Goal: Transaction & Acquisition: Subscribe to service/newsletter

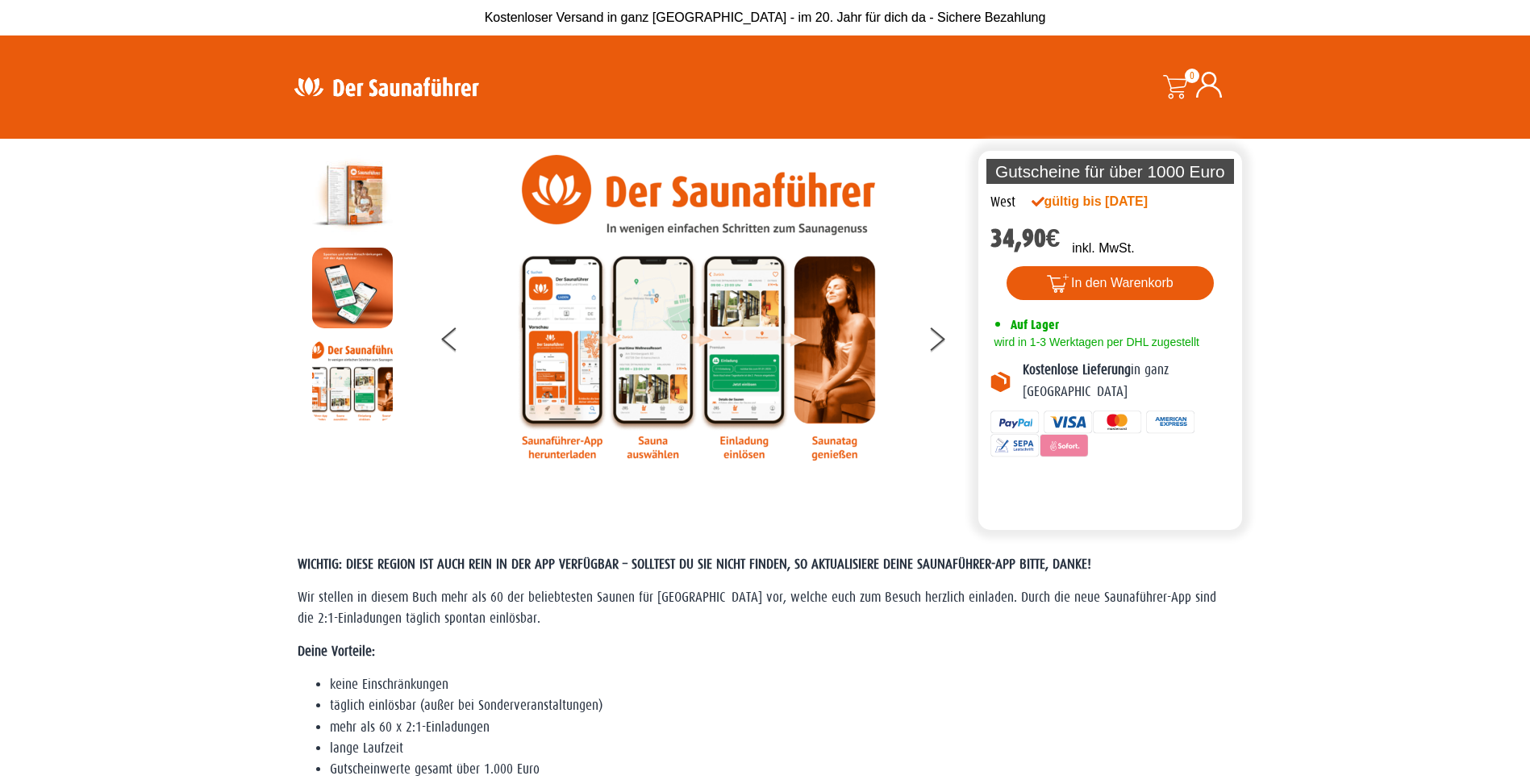
click at [362, 193] on img at bounding box center [351, 195] width 80 height 80
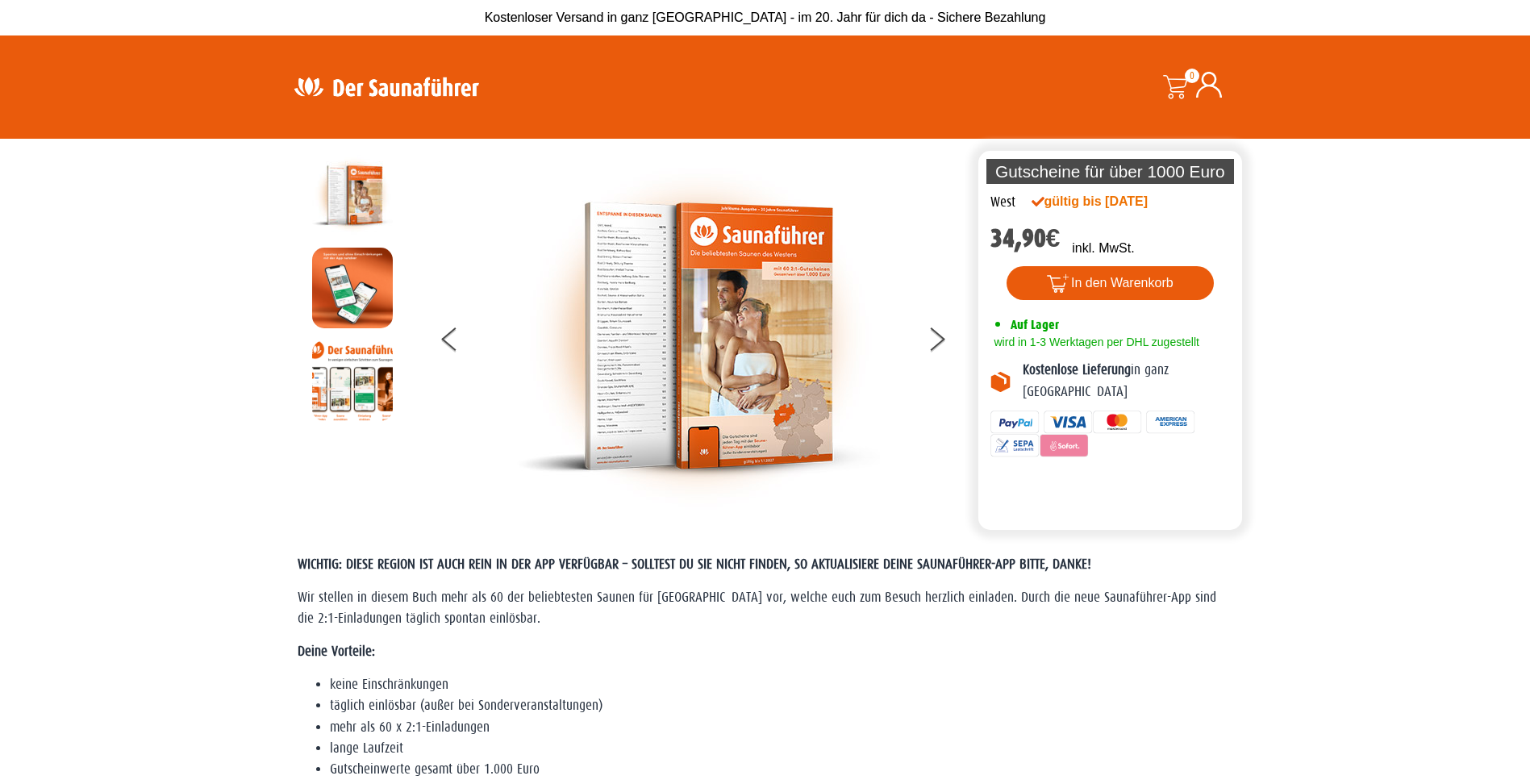
click at [632, 313] on img at bounding box center [699, 336] width 363 height 363
click at [691, 328] on img at bounding box center [699, 336] width 363 height 363
drag, startPoint x: 691, startPoint y: 329, endPoint x: 656, endPoint y: 323, distance: 35.5
click at [656, 323] on img at bounding box center [699, 336] width 363 height 363
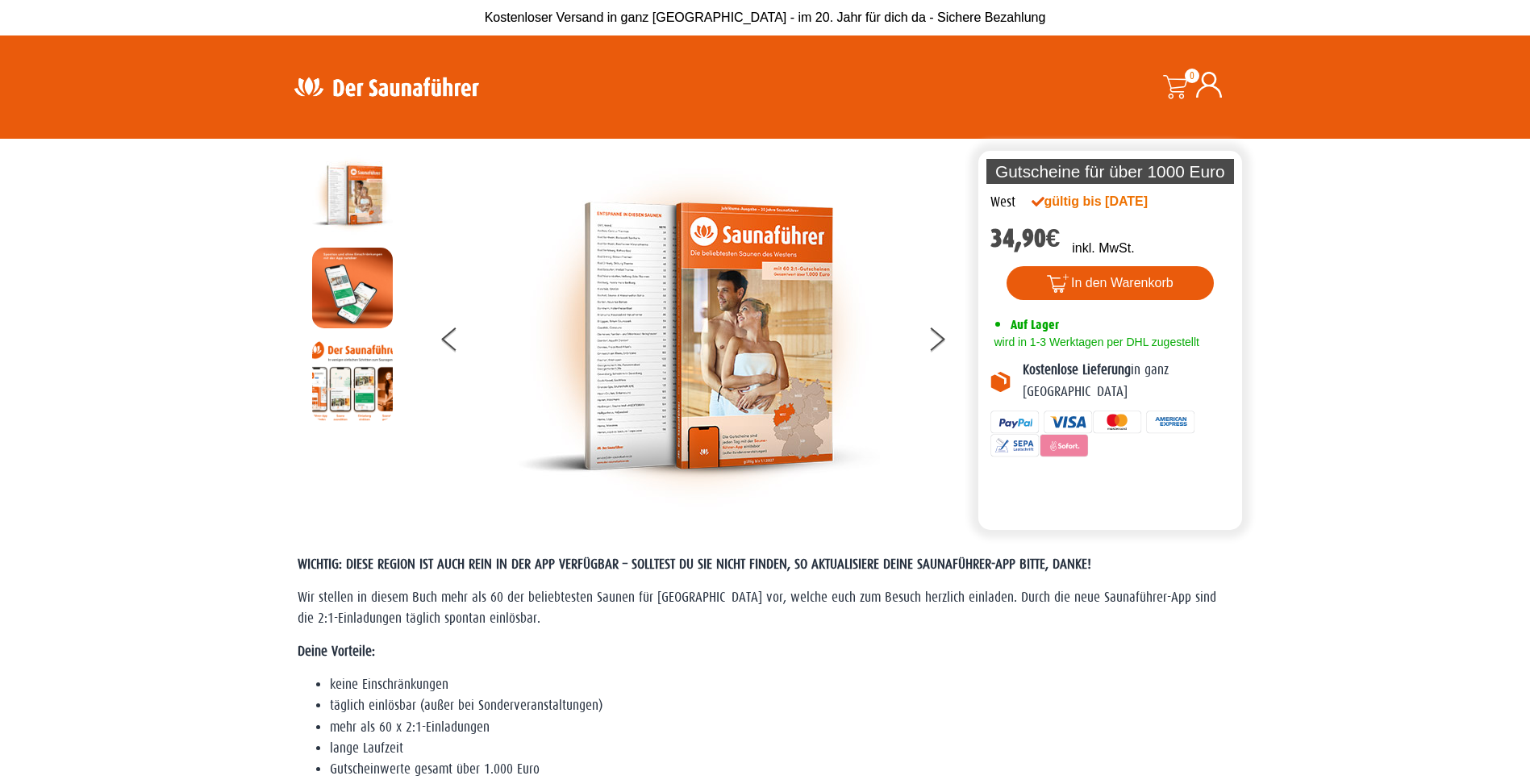
click at [656, 323] on img at bounding box center [699, 336] width 363 height 363
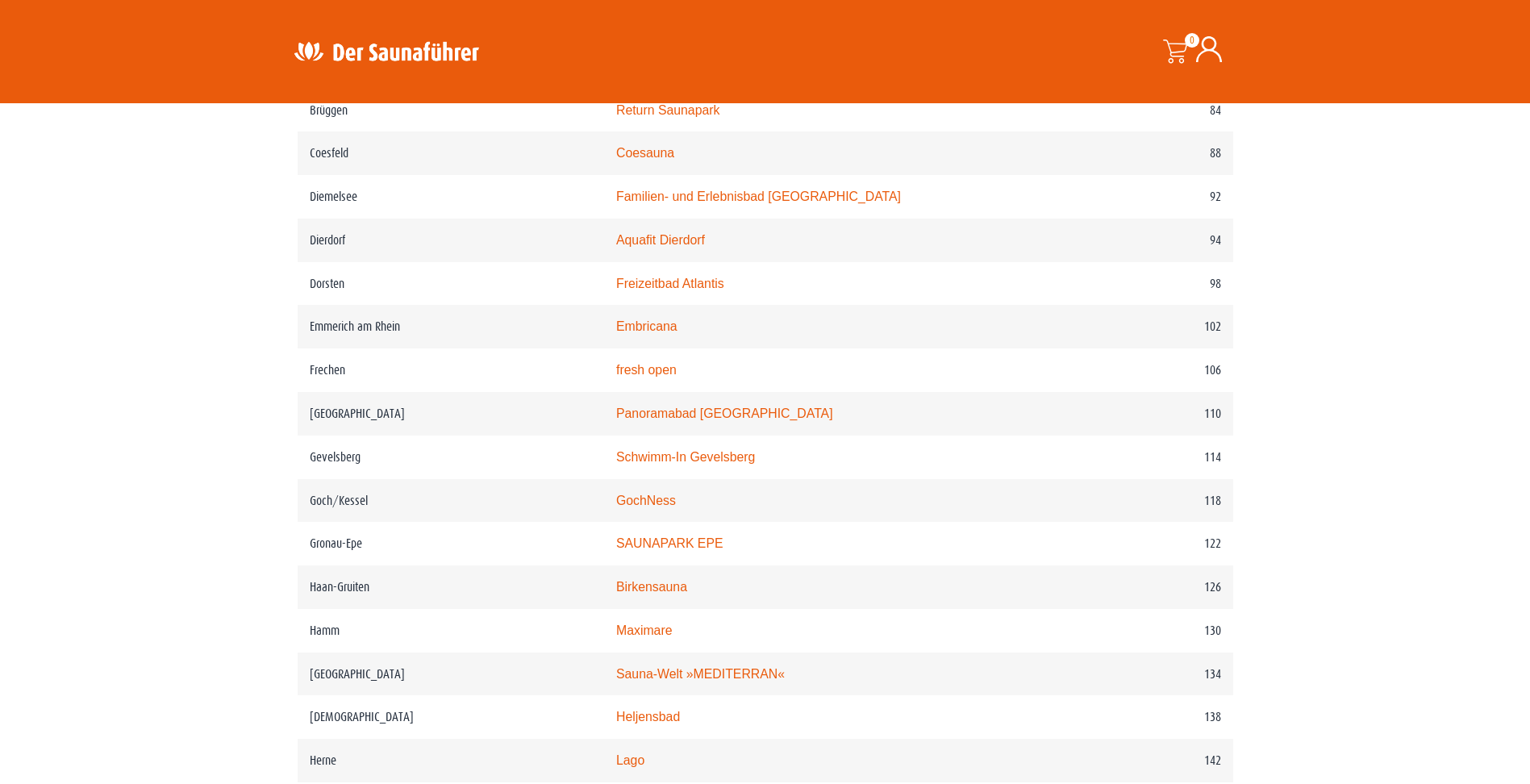
scroll to position [1613, 0]
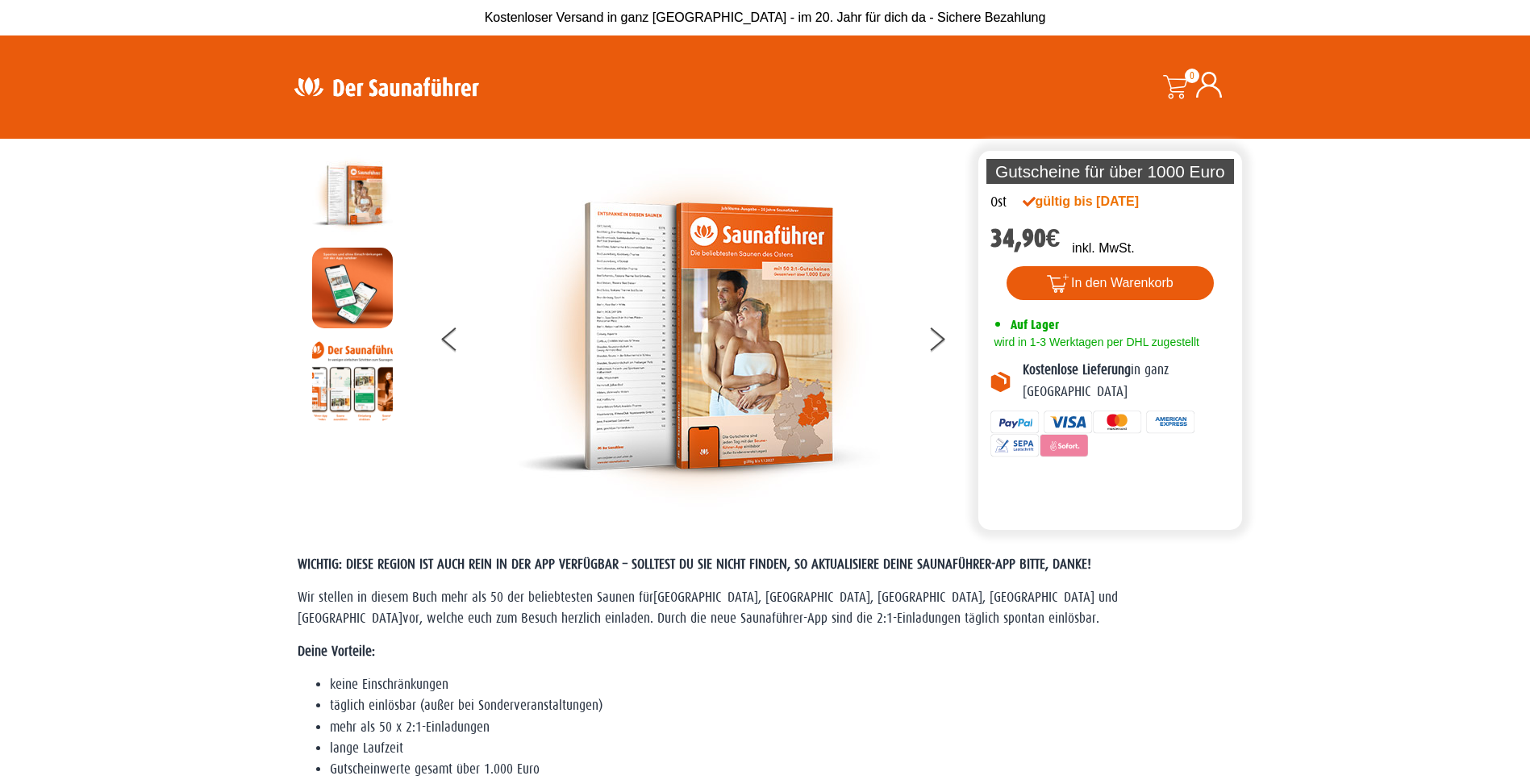
click at [626, 353] on img at bounding box center [699, 336] width 363 height 363
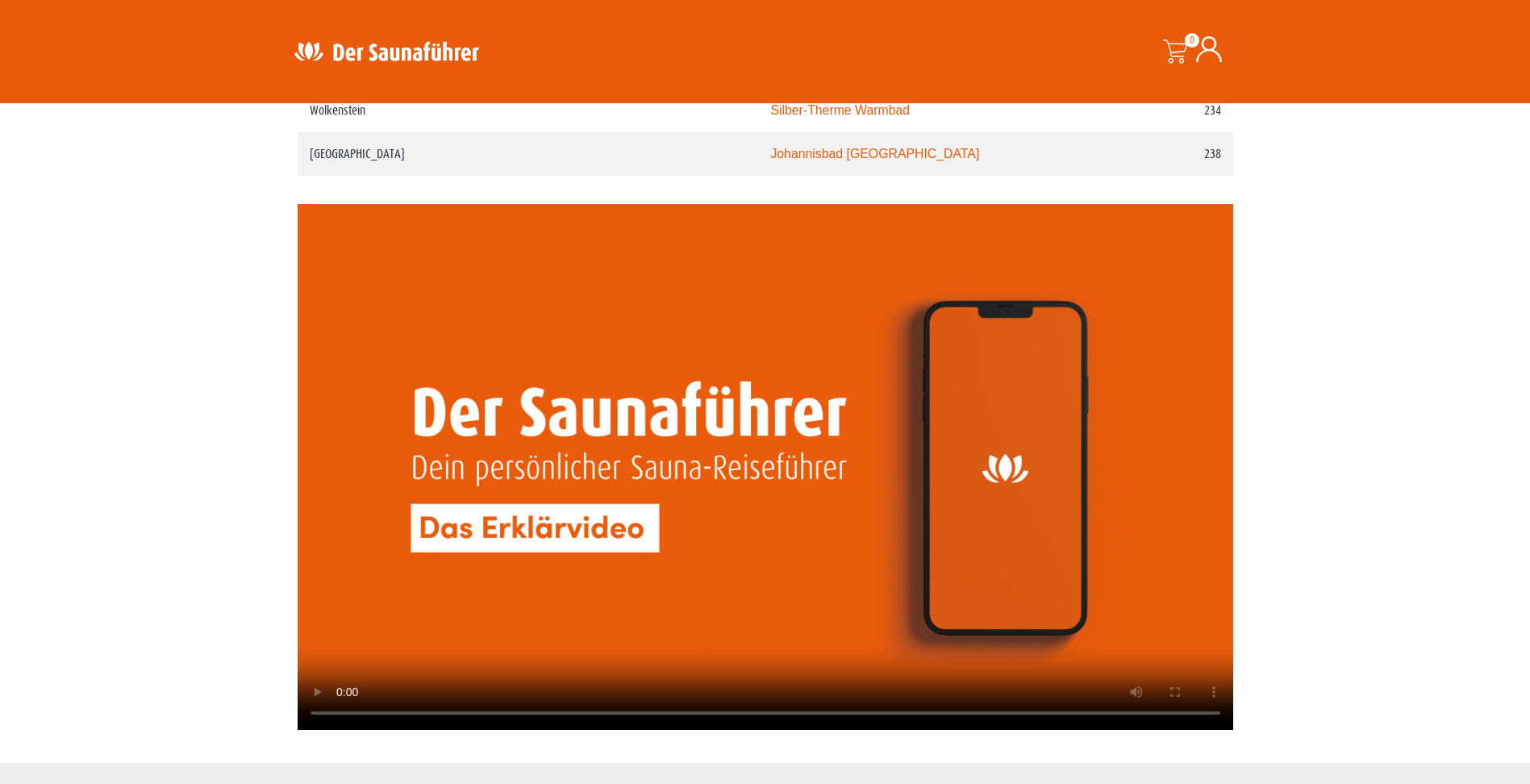
scroll to position [3279, 0]
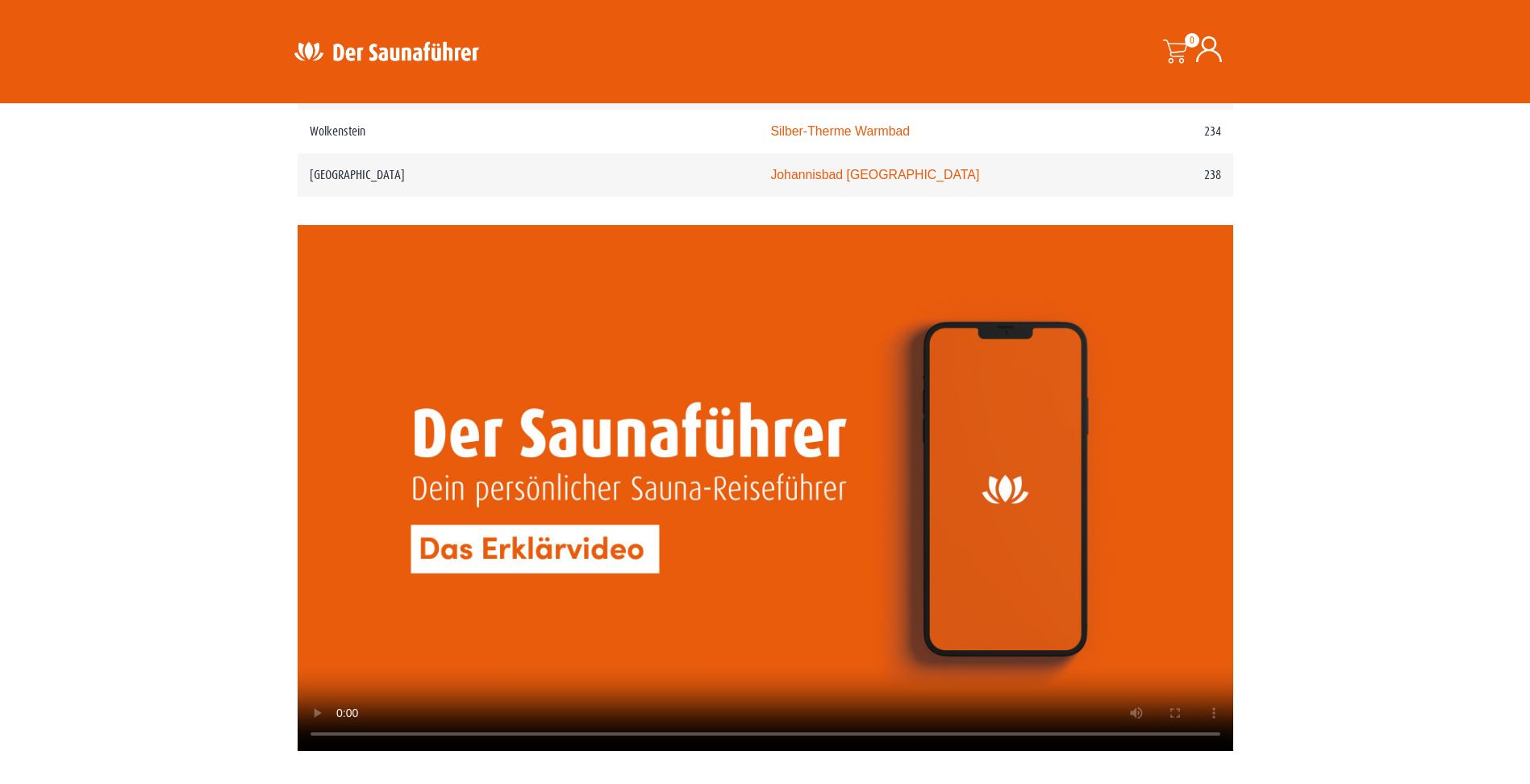
click at [555, 394] on video at bounding box center [765, 488] width 936 height 527
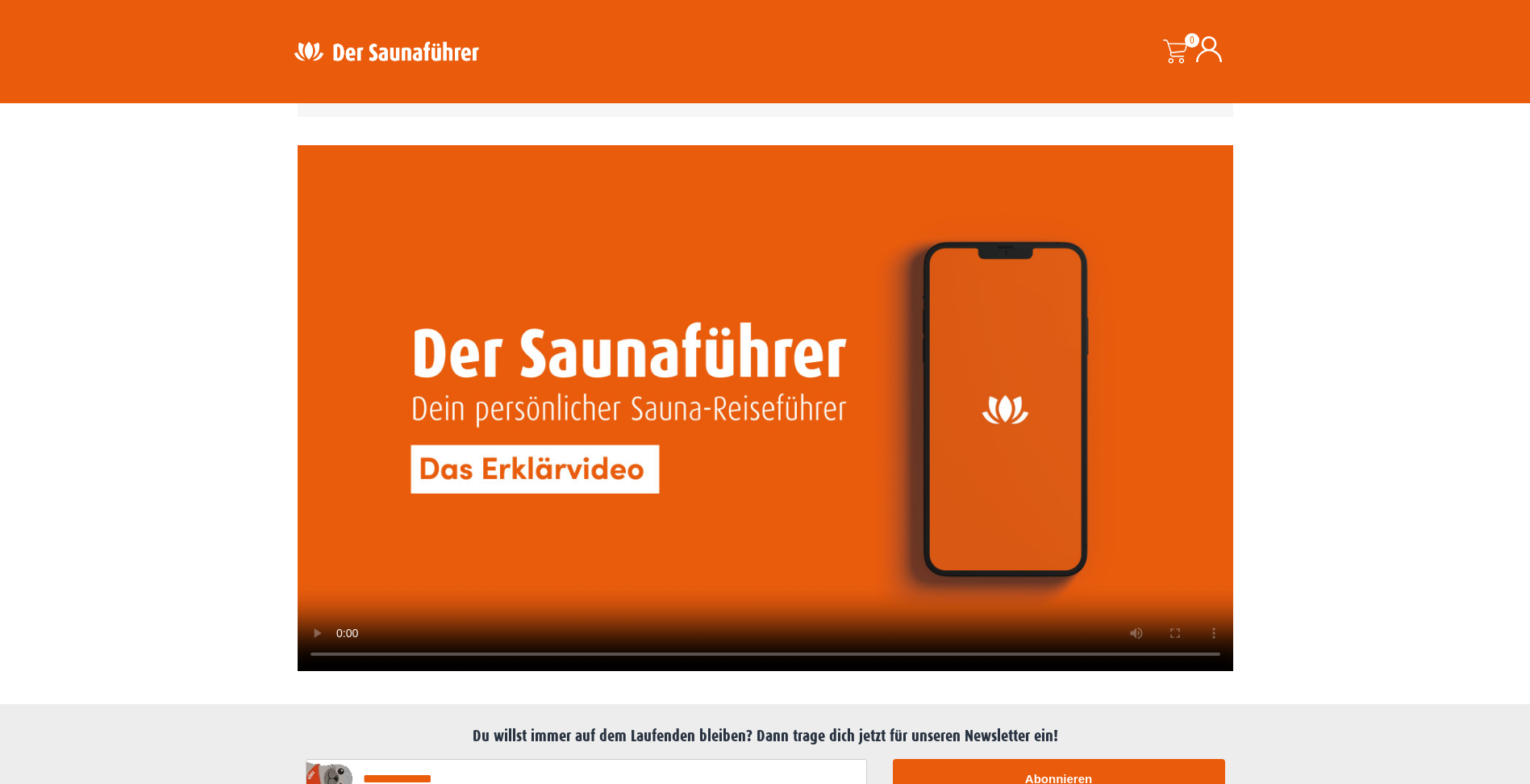
scroll to position [3601, 0]
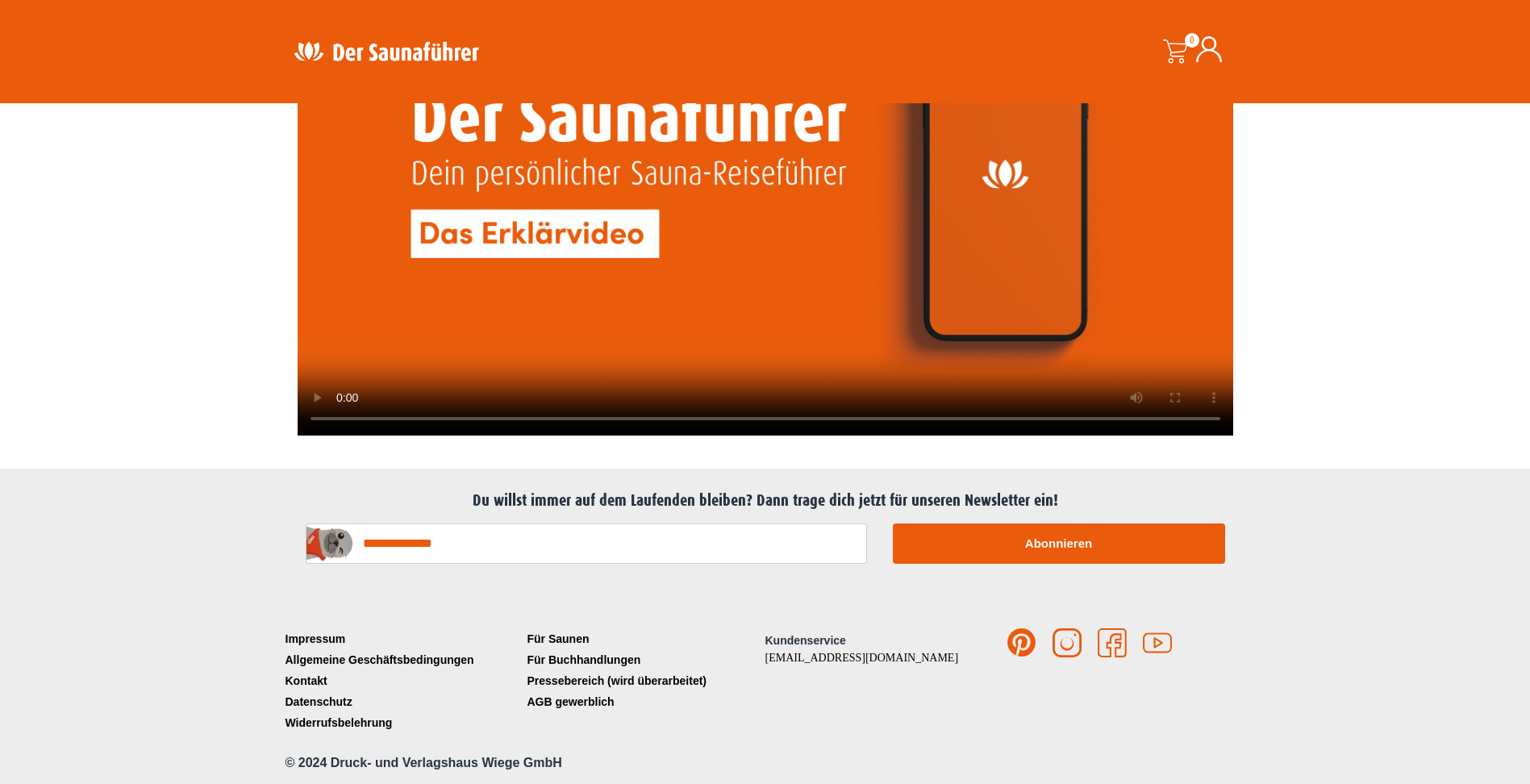
click at [395, 544] on input "E-Mail-Adresse*" at bounding box center [587, 543] width 562 height 41
type input "**********"
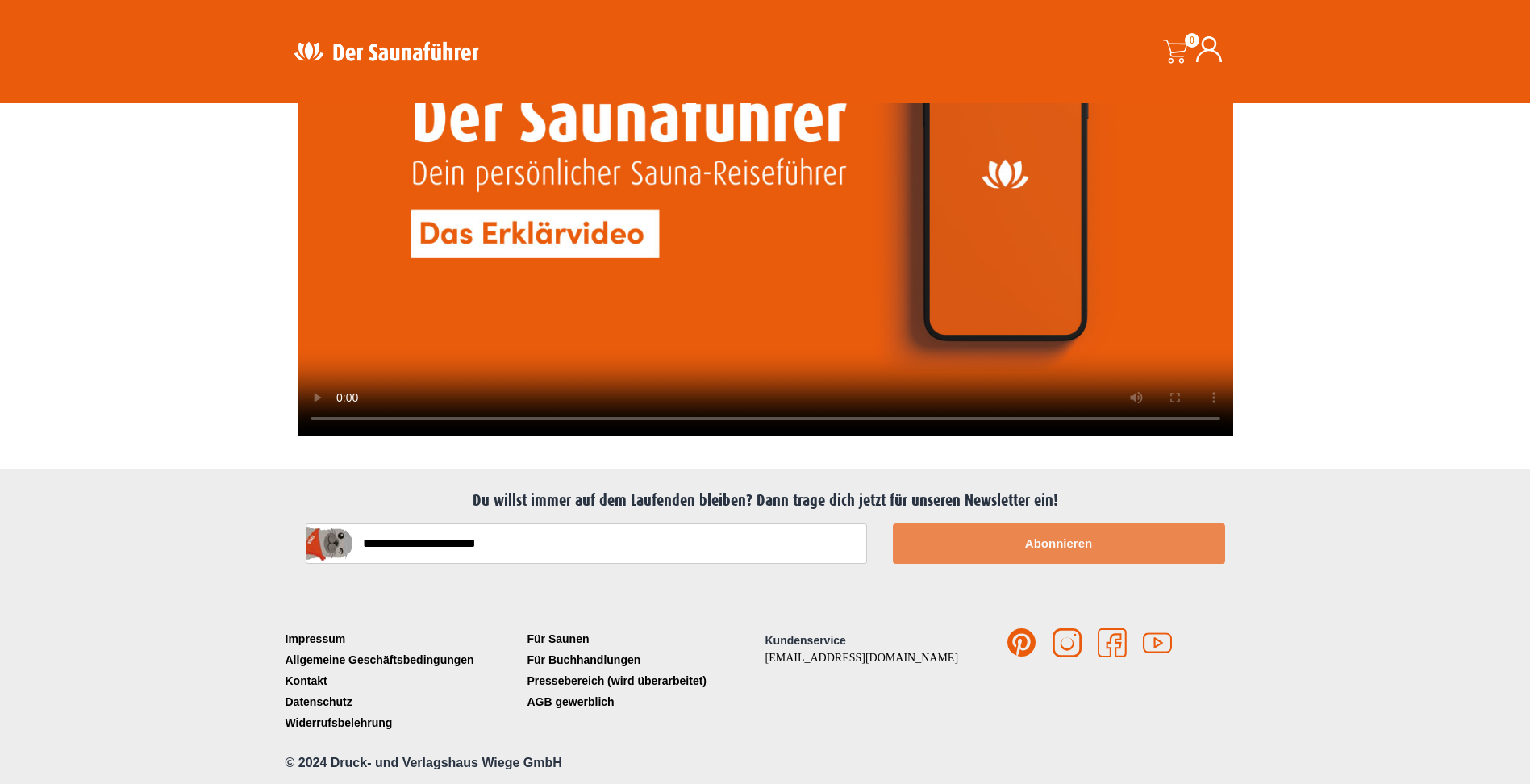
click at [1055, 540] on button "Abonnieren" at bounding box center [1058, 543] width 333 height 41
